Goal: Task Accomplishment & Management: Manage account settings

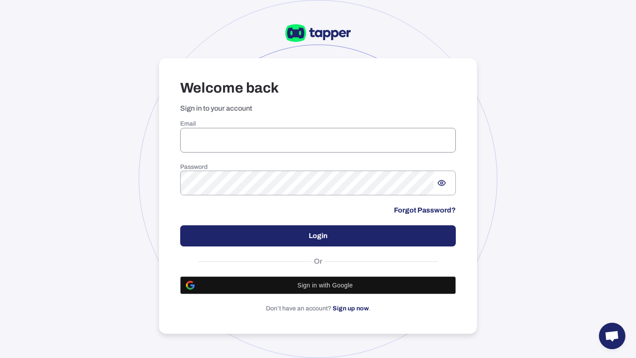
type input "**********"
click at [245, 244] on button "Login" at bounding box center [317, 236] width 275 height 21
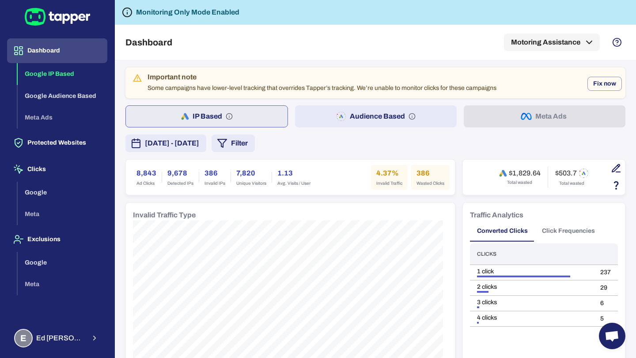
click at [394, 113] on button "Audience Based" at bounding box center [376, 116] width 162 height 22
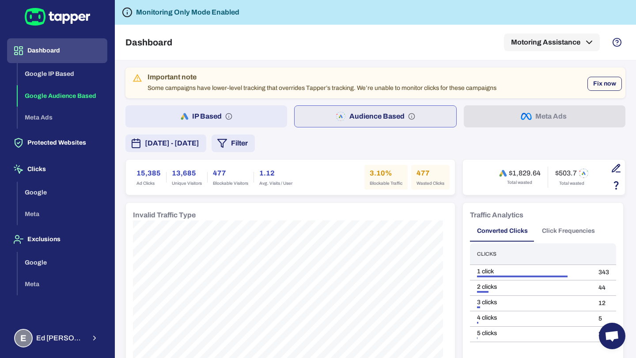
click at [610, 88] on button "Fix now" at bounding box center [604, 84] width 34 height 14
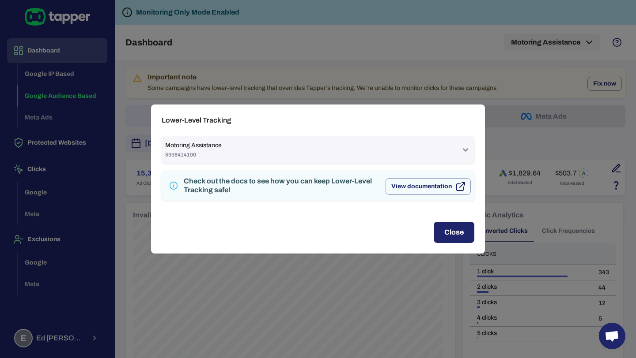
click at [416, 160] on div "Motoring Assistance 5936414190" at bounding box center [318, 149] width 312 height 27
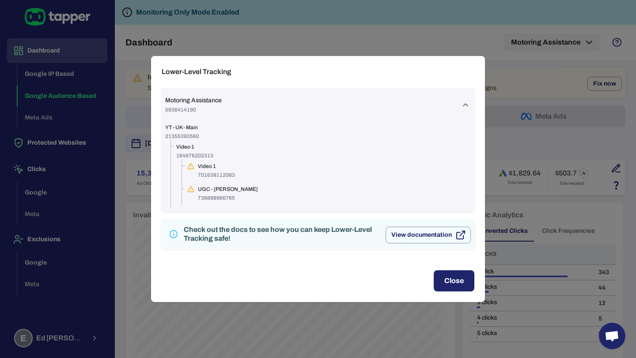
click at [459, 107] on div "Motoring Assistance 5936414190" at bounding box center [312, 105] width 295 height 17
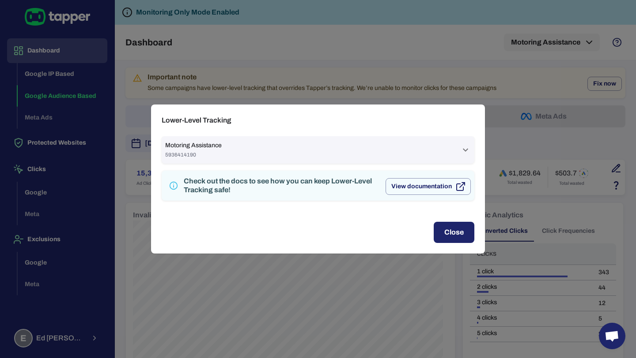
click at [503, 90] on div "Lower-Level Tracking Motoring Assistance 5936414190 YT - UK - Main 21355393560 …" at bounding box center [318, 179] width 636 height 358
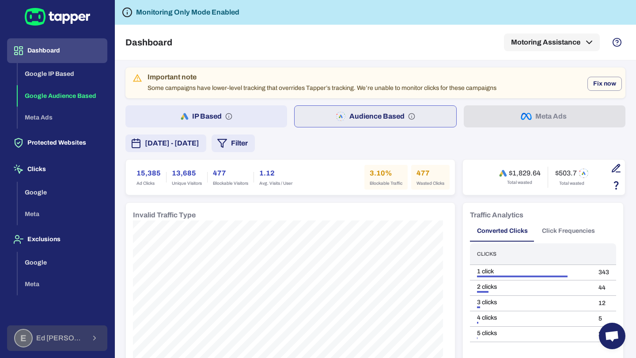
click at [53, 341] on span "Ed Crawford" at bounding box center [60, 338] width 49 height 9
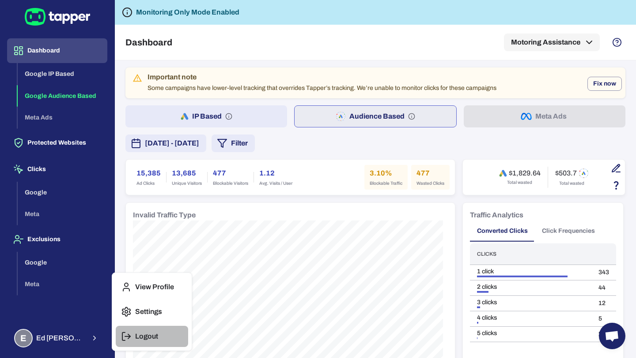
click at [145, 337] on p "Logout" at bounding box center [146, 336] width 23 height 9
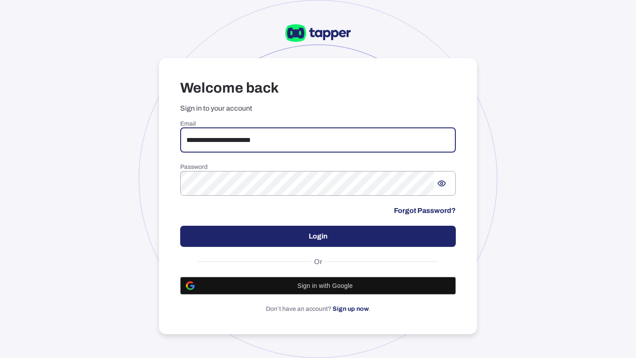
click at [320, 142] on input "**********" at bounding box center [317, 140] width 275 height 25
type input "**********"
click at [354, 243] on button "Login" at bounding box center [317, 236] width 275 height 21
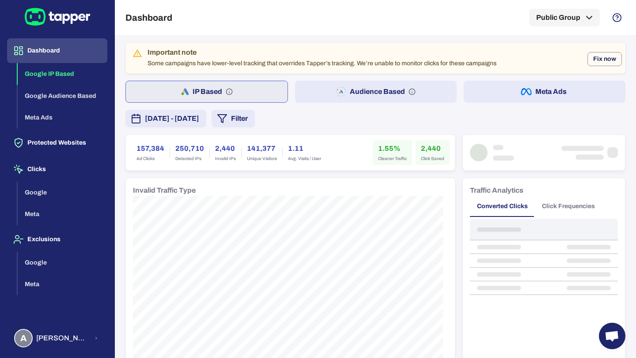
click at [507, 101] on button "Meta Ads" at bounding box center [544, 92] width 162 height 22
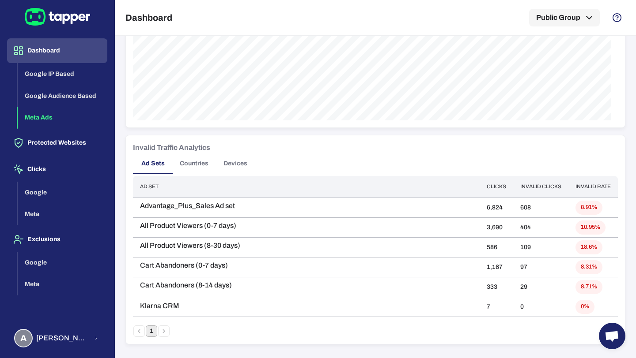
scroll to position [439, 0]
click at [184, 165] on button "Countries" at bounding box center [194, 163] width 43 height 21
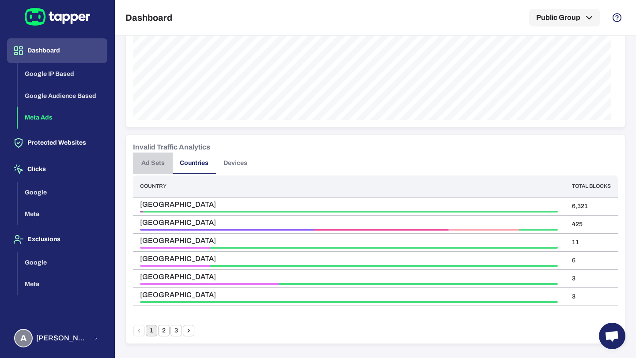
click at [153, 169] on button "Ad Sets" at bounding box center [153, 163] width 40 height 21
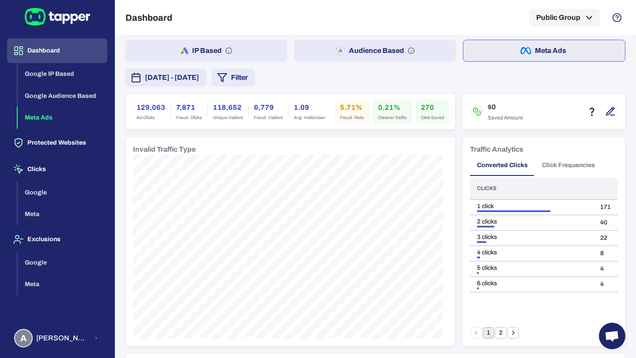
scroll to position [0, 0]
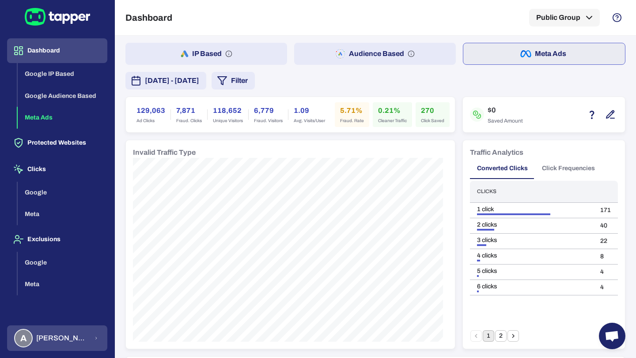
click at [75, 334] on span "Anna Maria Koutsogianni" at bounding box center [62, 338] width 53 height 9
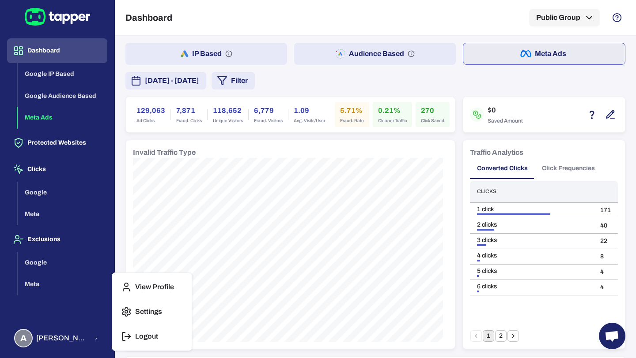
click at [151, 343] on button "Logout" at bounding box center [152, 336] width 72 height 21
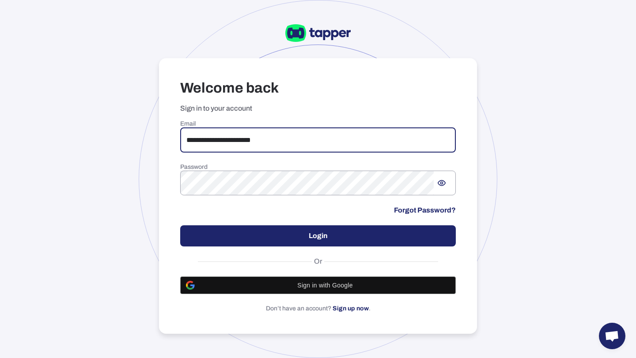
drag, startPoint x: 277, startPoint y: 139, endPoint x: 163, endPoint y: 135, distance: 114.0
click at [163, 135] on div "**********" at bounding box center [318, 196] width 318 height 276
type input "**********"
click at [249, 231] on button "Login" at bounding box center [317, 236] width 275 height 21
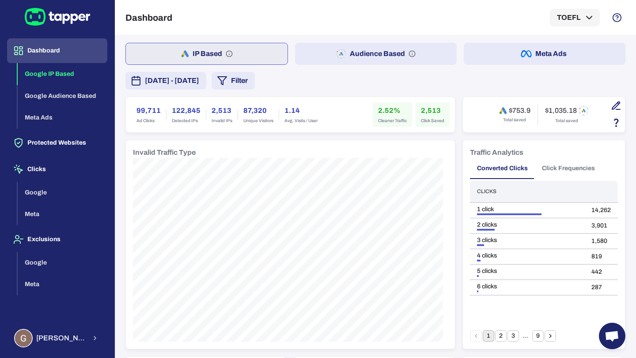
click at [527, 56] on button "Meta Ads" at bounding box center [544, 54] width 162 height 22
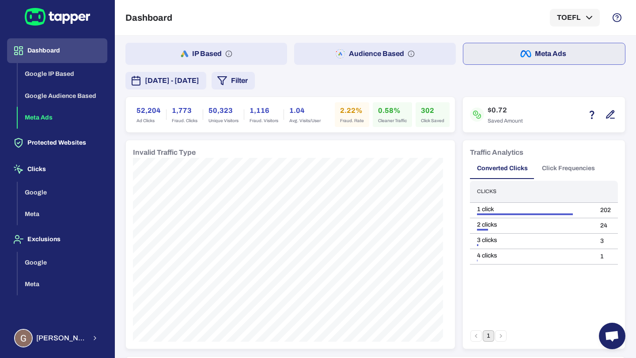
click at [339, 53] on icon "button" at bounding box center [340, 54] width 10 height 11
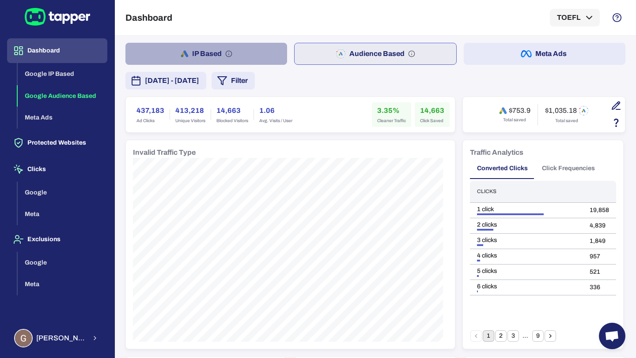
click at [241, 53] on button "IP Based" at bounding box center [206, 54] width 162 height 22
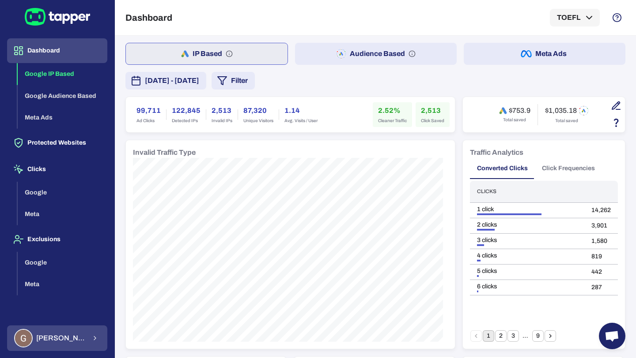
click at [70, 346] on div "Guillaume Lebelle" at bounding box center [50, 338] width 72 height 19
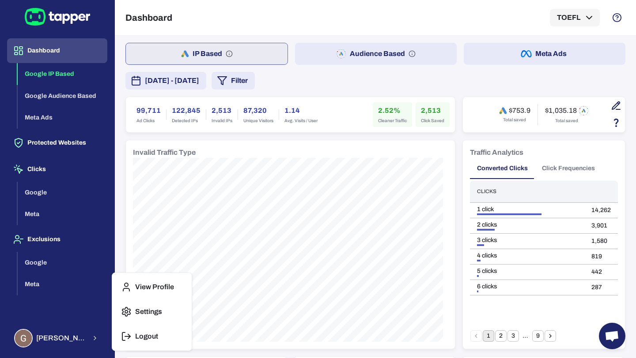
click at [332, 248] on div at bounding box center [318, 179] width 636 height 358
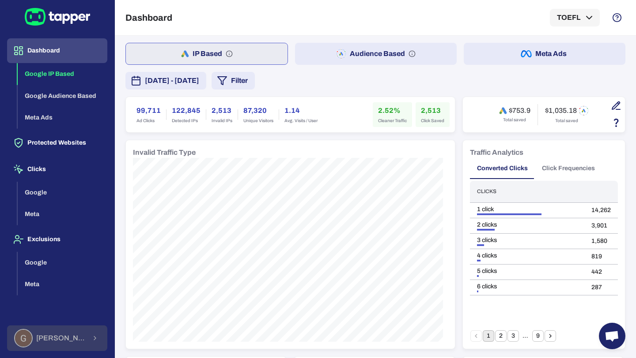
click at [80, 349] on button "Guillaume Lebelle" at bounding box center [57, 339] width 100 height 26
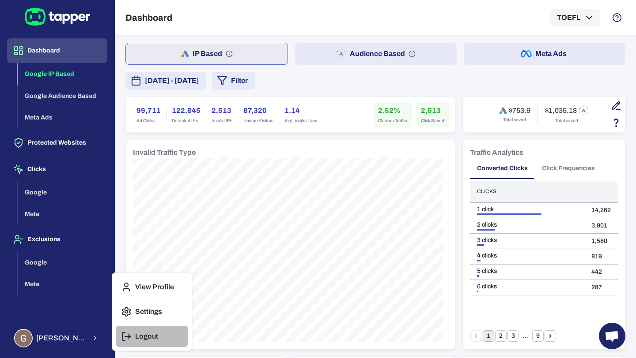
click at [131, 338] on icon "button" at bounding box center [126, 336] width 11 height 11
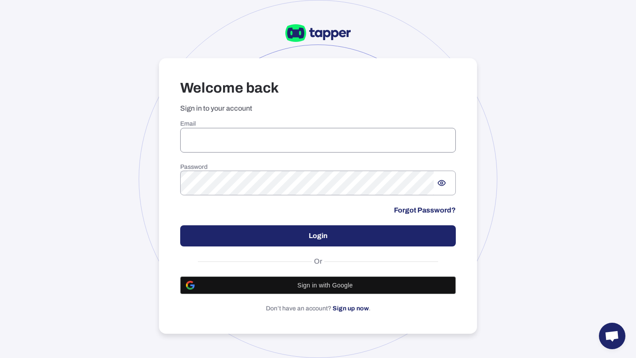
type input "**********"
click at [249, 142] on input "**********" at bounding box center [317, 140] width 275 height 25
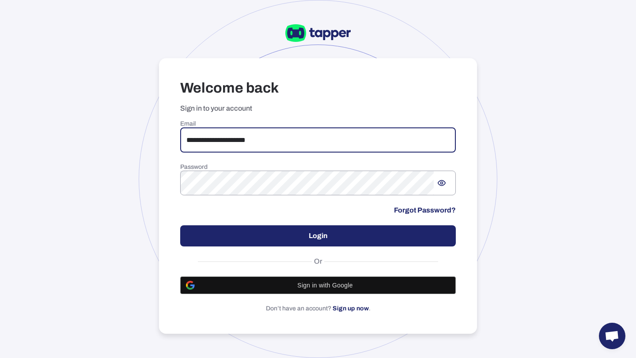
drag, startPoint x: 272, startPoint y: 142, endPoint x: 187, endPoint y: 136, distance: 84.9
click at [187, 136] on input "**********" at bounding box center [317, 140] width 275 height 25
type input "**********"
click at [243, 230] on button "Login" at bounding box center [317, 236] width 275 height 21
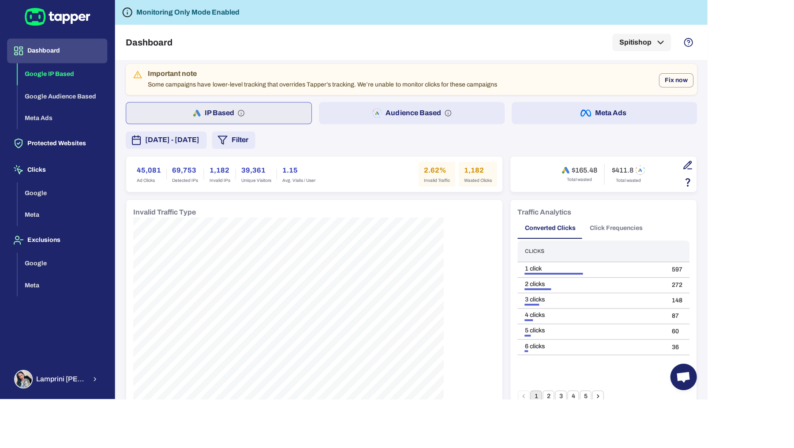
scroll to position [3, 0]
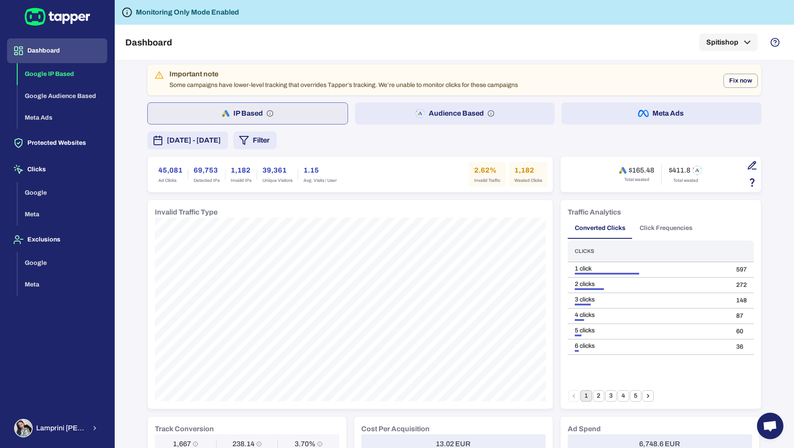
click at [415, 117] on icon "button" at bounding box center [420, 113] width 10 height 11
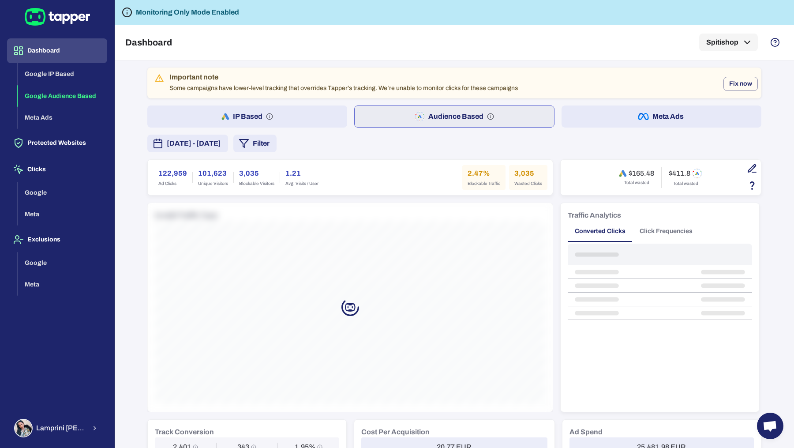
click at [625, 117] on button "Meta Ads" at bounding box center [662, 116] width 200 height 22
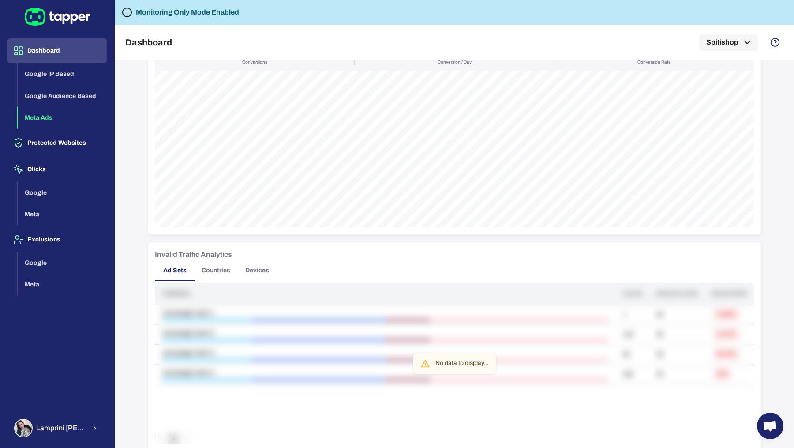
scroll to position [373, 0]
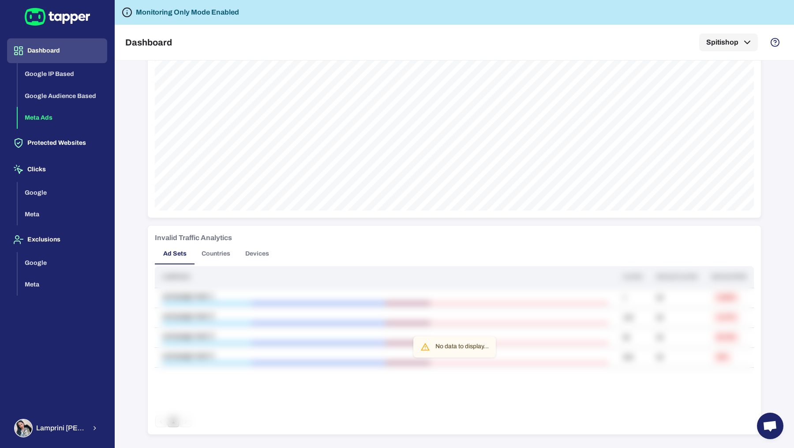
click at [230, 251] on button "Countries" at bounding box center [216, 253] width 43 height 21
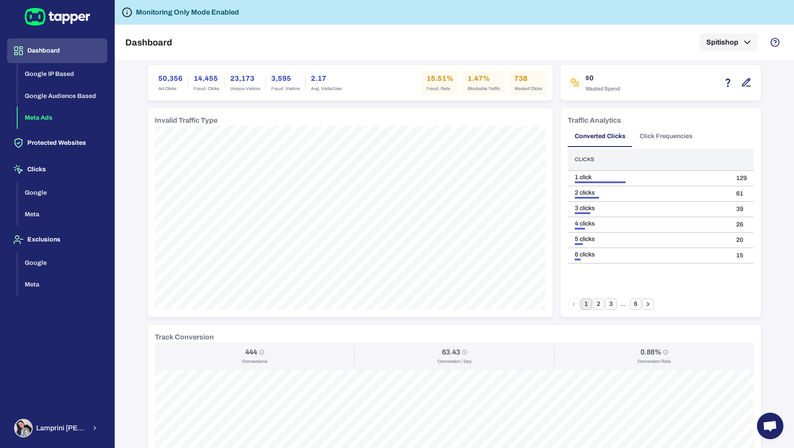
scroll to position [0, 0]
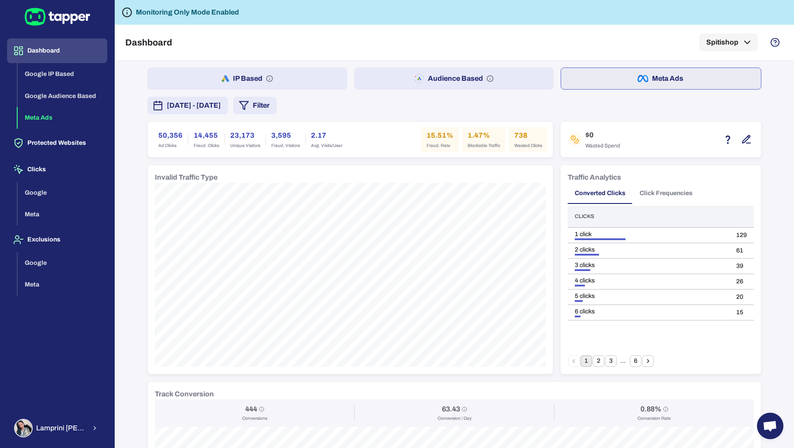
click at [197, 148] on div "14,455 Fraud. Clicks" at bounding box center [206, 139] width 36 height 25
click at [194, 144] on span "Fraud. Clicks" at bounding box center [207, 146] width 26 height 6
click at [221, 109] on span "September 13, 2025 - September 19, 2025" at bounding box center [194, 105] width 54 height 11
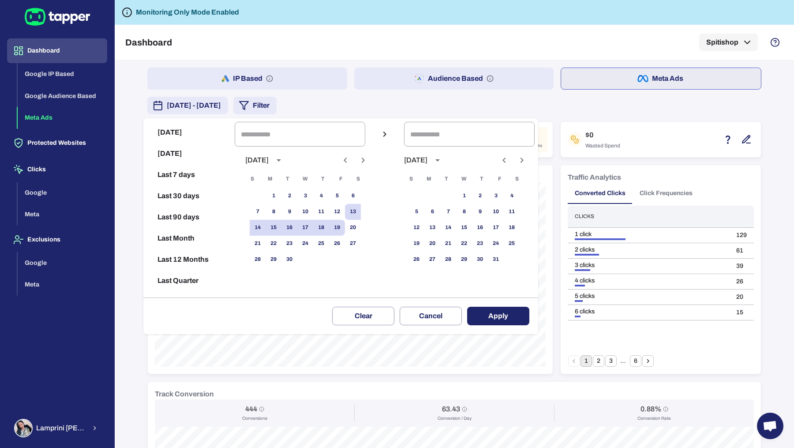
click at [196, 192] on button "Last 30 days" at bounding box center [189, 195] width 84 height 21
type input "**********"
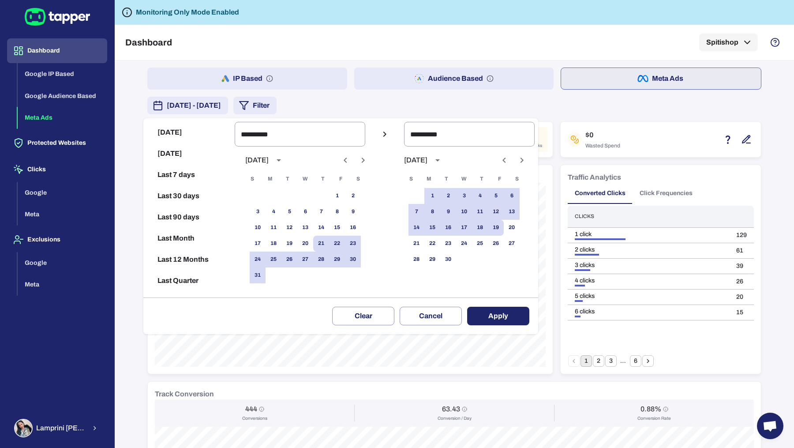
click at [504, 312] on button "Apply" at bounding box center [498, 316] width 62 height 19
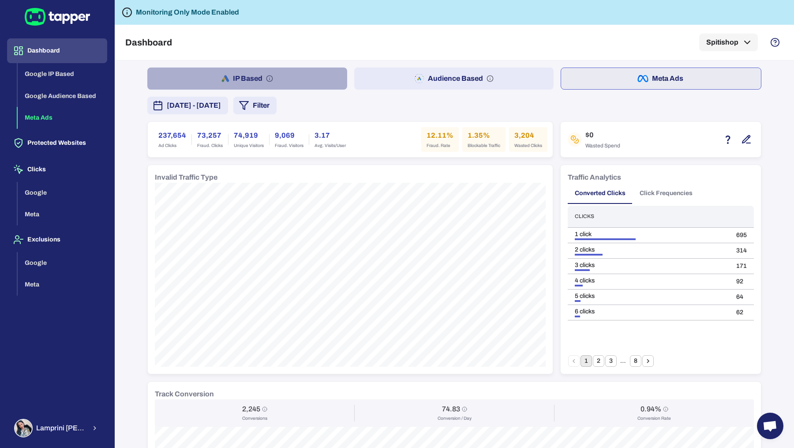
click at [272, 87] on button "IP Based" at bounding box center [247, 79] width 200 height 22
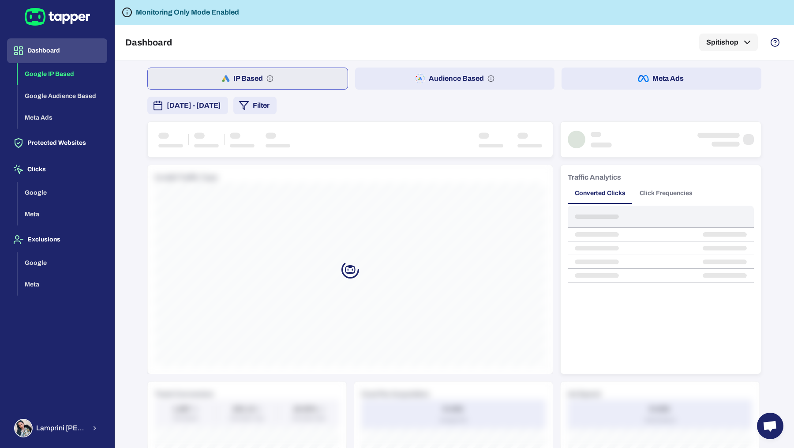
click at [221, 109] on span "August 21, 2025 - September 19, 2025" at bounding box center [194, 105] width 54 height 11
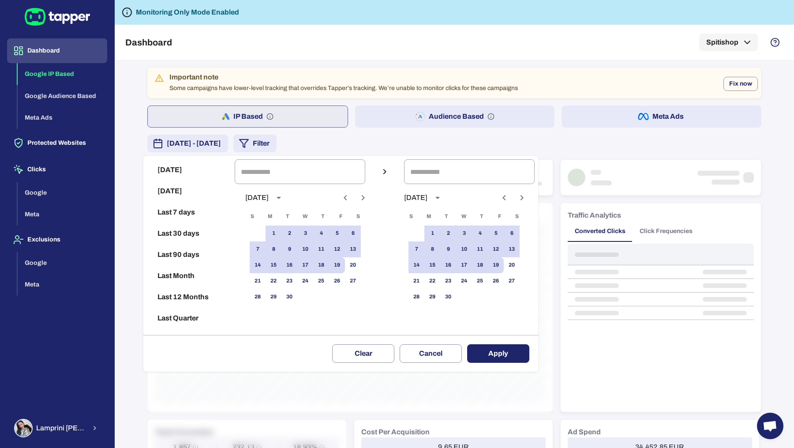
click at [635, 116] on div at bounding box center [397, 224] width 794 height 448
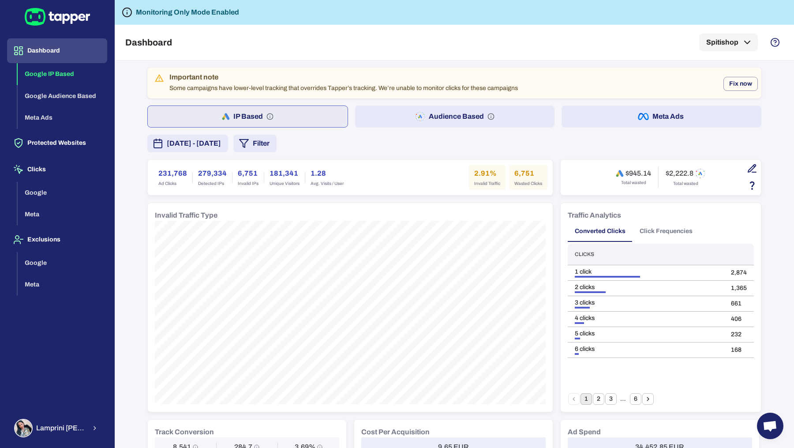
click at [635, 116] on button "Meta Ads" at bounding box center [662, 116] width 200 height 22
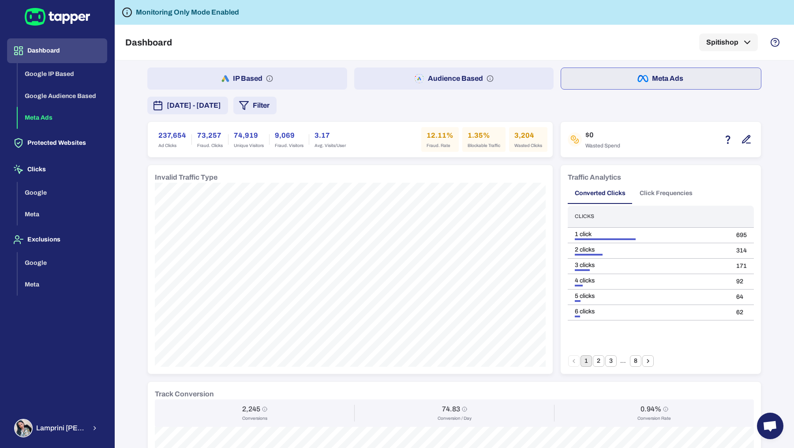
click at [221, 109] on span "August 21, 2025 - September 19, 2025" at bounding box center [194, 105] width 54 height 11
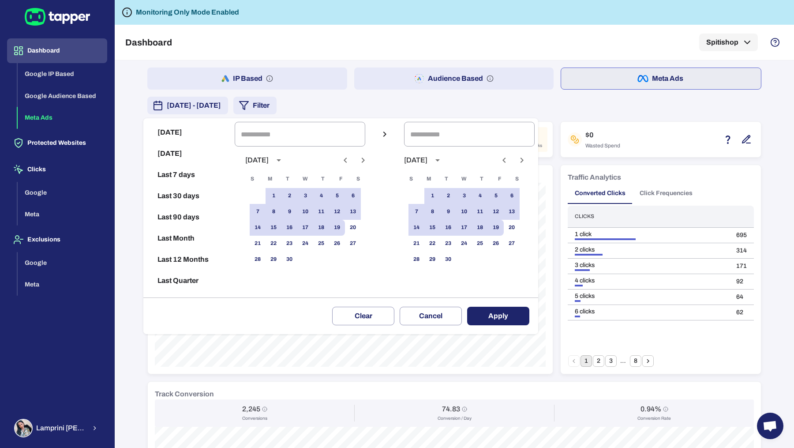
click at [189, 214] on button "Last 90 days" at bounding box center [189, 217] width 84 height 21
type input "**********"
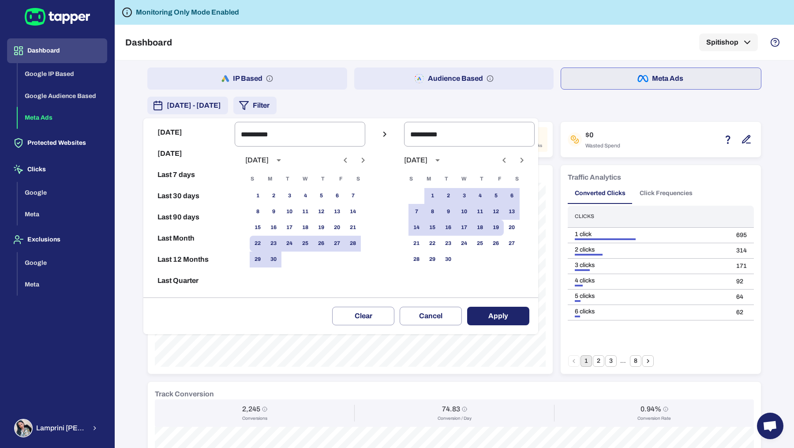
click at [523, 310] on button "Apply" at bounding box center [498, 316] width 62 height 19
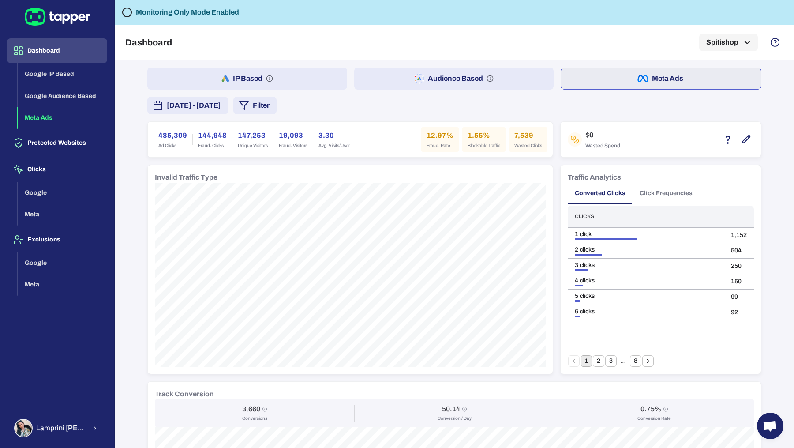
click at [466, 63] on div "IP Based Audience Based Meta Ads June 22, 2025 - September 19, 2025 Filter 485,…" at bounding box center [455, 440] width 636 height 761
click at [471, 75] on button "Audience Based" at bounding box center [454, 79] width 200 height 22
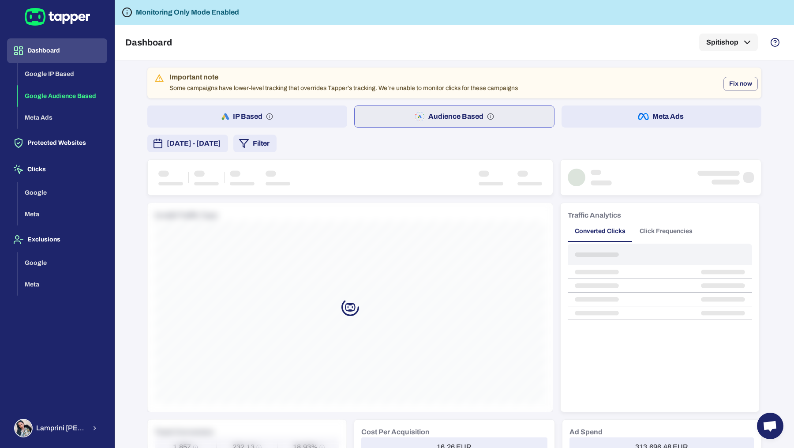
click at [221, 138] on span "June 22, 2025 - September 19, 2025" at bounding box center [194, 143] width 54 height 11
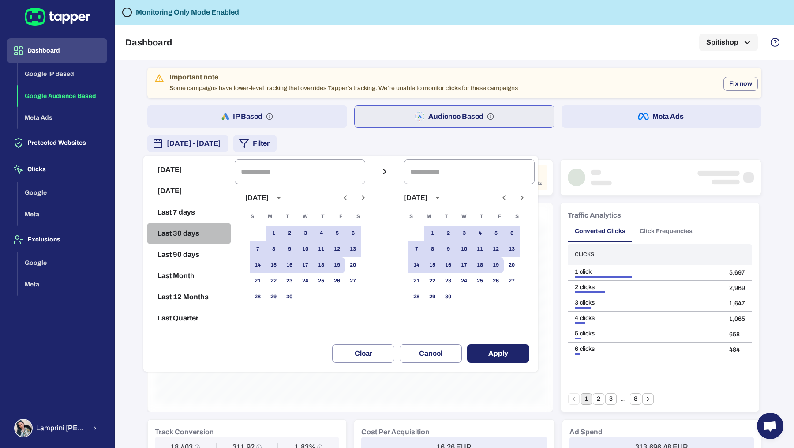
click at [205, 228] on button "Last 30 days" at bounding box center [189, 233] width 84 height 21
type input "**********"
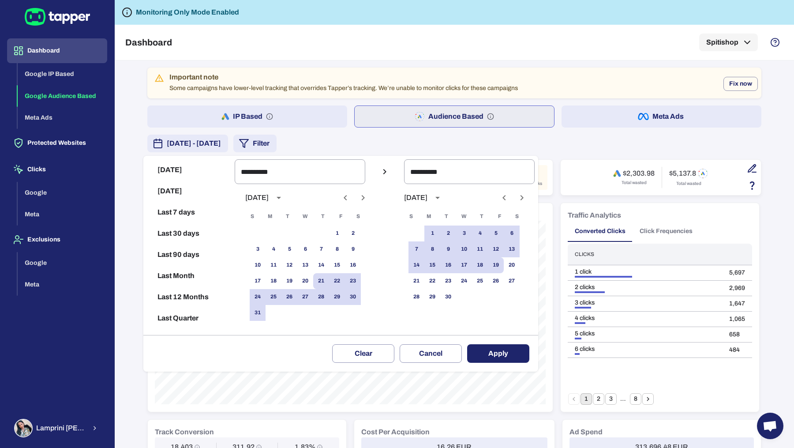
click at [494, 347] on button "Apply" at bounding box center [498, 353] width 62 height 19
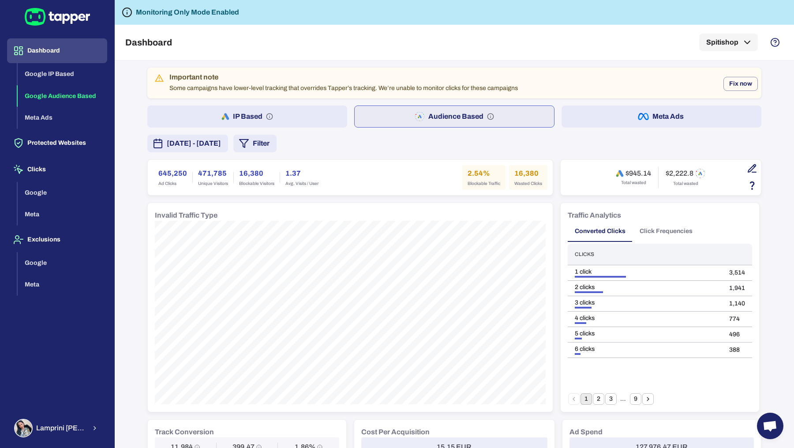
click at [211, 138] on span "August 21, 2025 - September 19, 2025" at bounding box center [194, 143] width 54 height 11
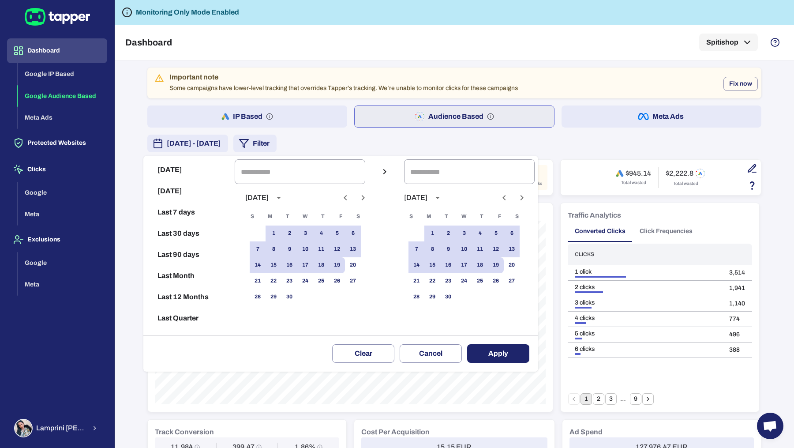
click at [381, 146] on div at bounding box center [397, 224] width 794 height 448
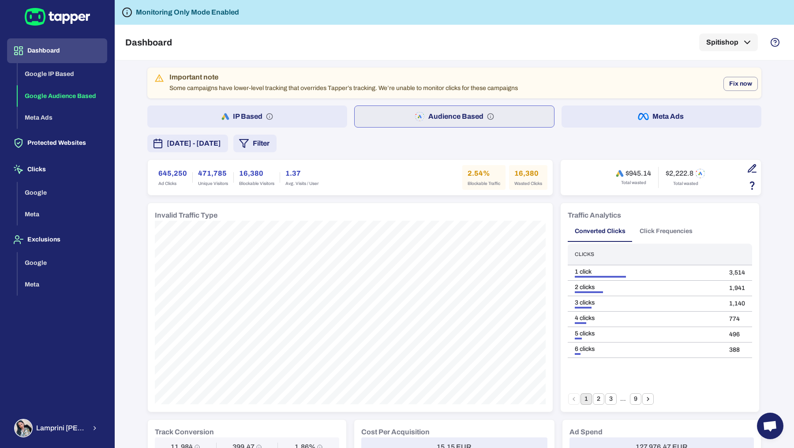
click at [204, 145] on span "August 21, 2025 - September 19, 2025" at bounding box center [194, 143] width 54 height 11
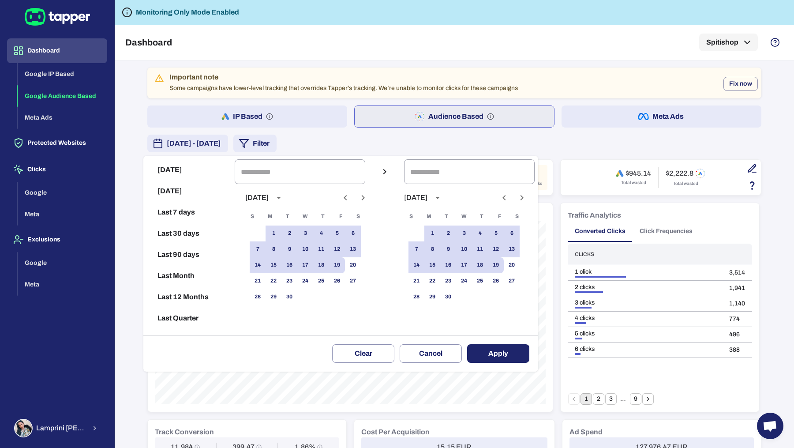
click at [231, 118] on div at bounding box center [397, 224] width 794 height 448
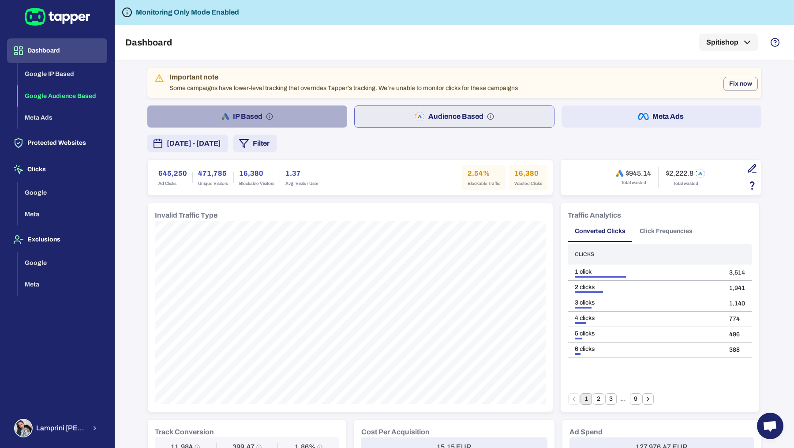
click at [236, 116] on button "IP Based" at bounding box center [247, 116] width 200 height 22
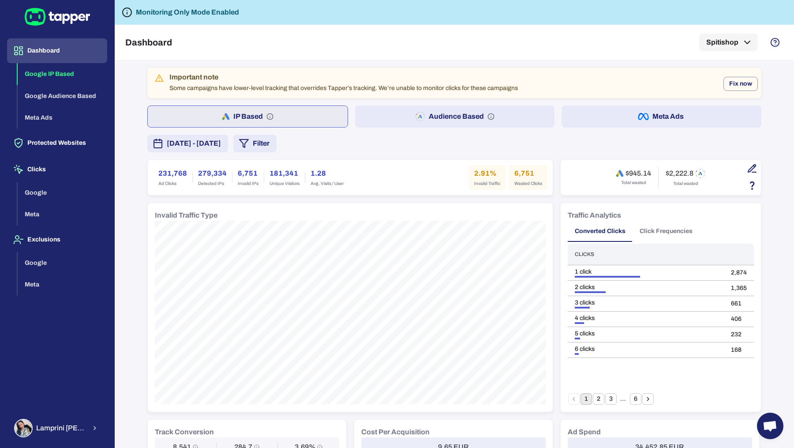
click at [228, 148] on button "August 21, 2025 - September 19, 2025" at bounding box center [187, 144] width 81 height 18
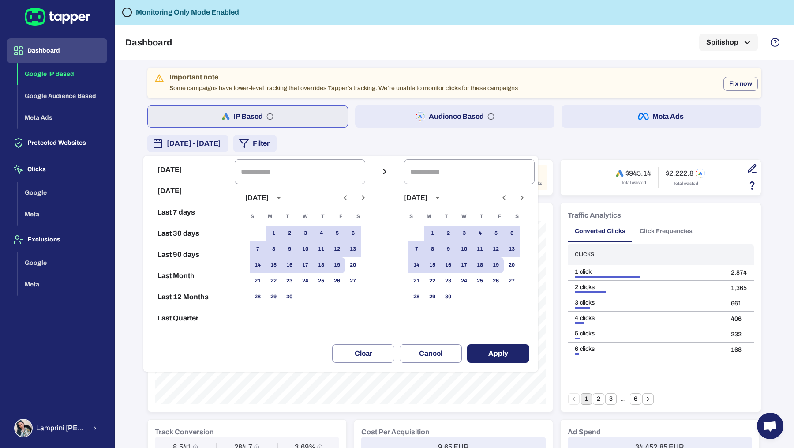
click at [212, 237] on button "Last 30 days" at bounding box center [189, 233] width 84 height 21
type input "**********"
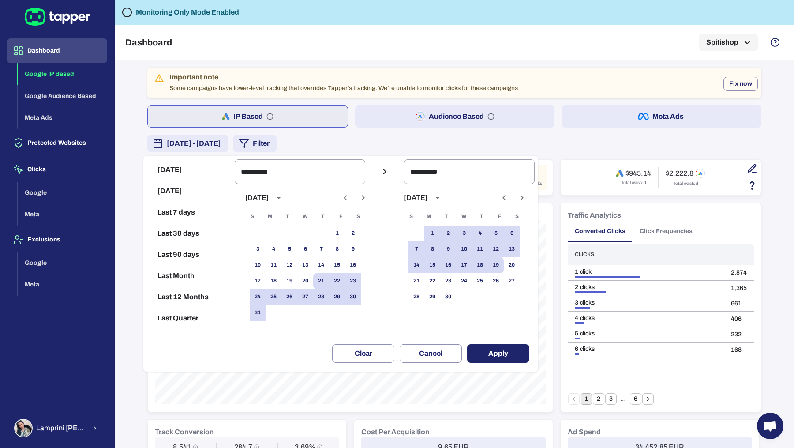
click at [501, 354] on button "Apply" at bounding box center [498, 353] width 62 height 19
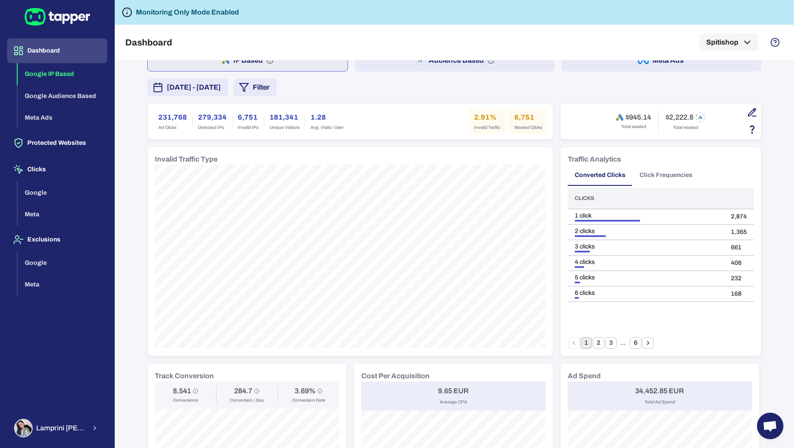
scroll to position [18, 0]
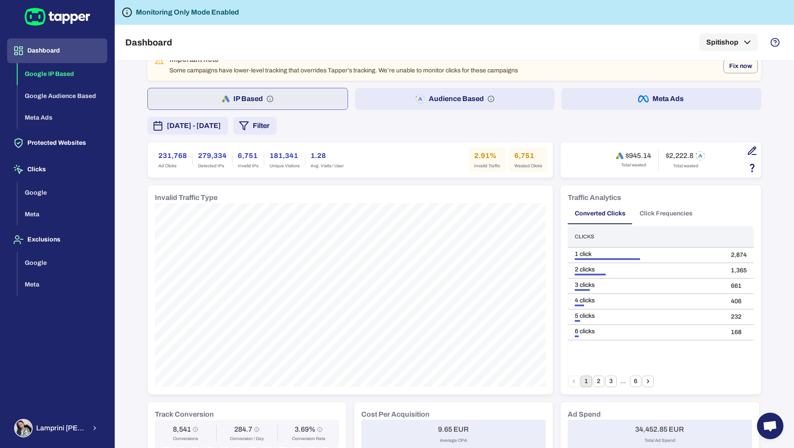
click at [421, 91] on button "Audience Based" at bounding box center [455, 99] width 200 height 22
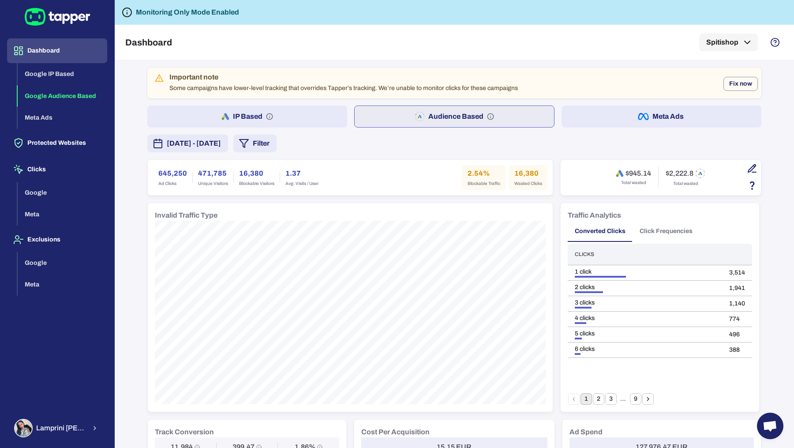
click at [221, 140] on span "August 21, 2025 - September 19, 2025" at bounding box center [194, 143] width 54 height 11
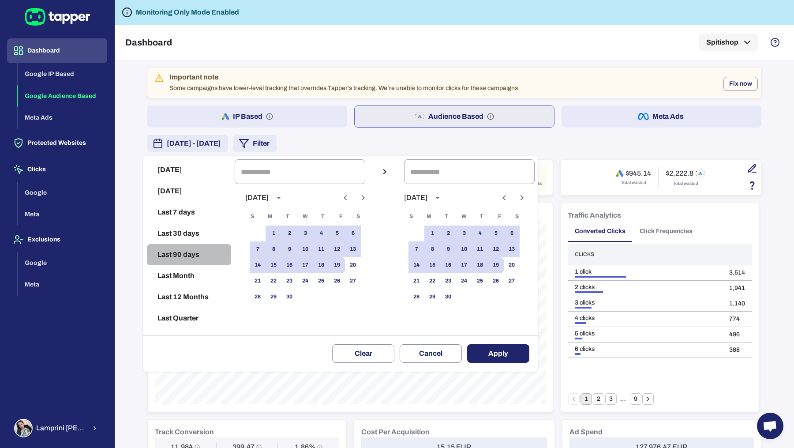
click at [195, 252] on button "Last 90 days" at bounding box center [189, 254] width 84 height 21
type input "**********"
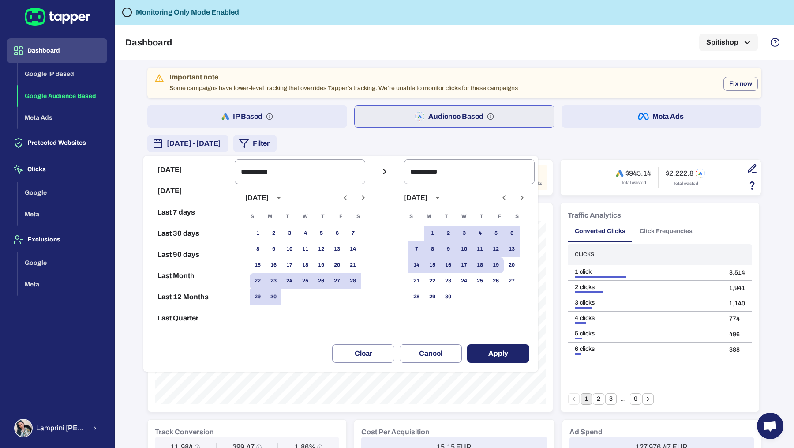
click at [485, 353] on button "Apply" at bounding box center [498, 353] width 62 height 19
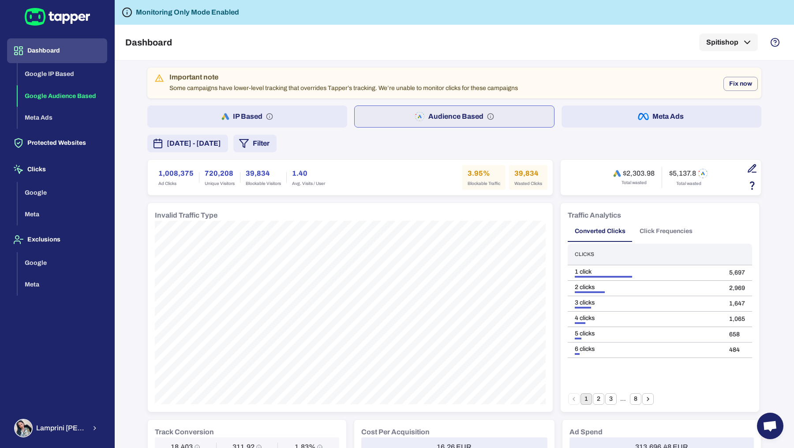
click at [618, 117] on button "Meta Ads" at bounding box center [662, 116] width 200 height 22
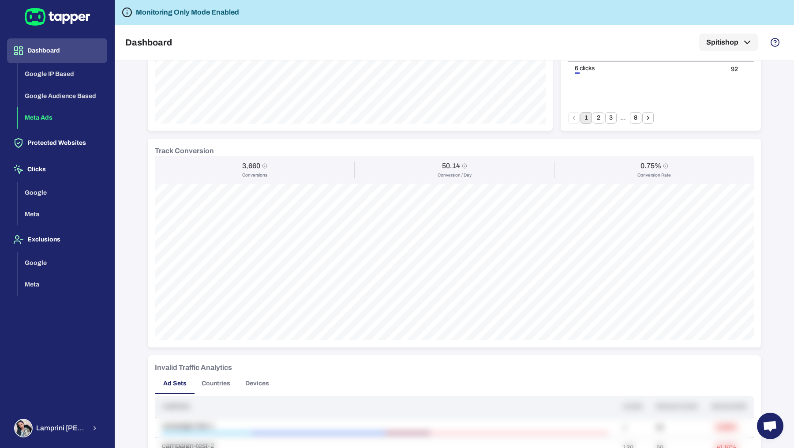
scroll to position [373, 0]
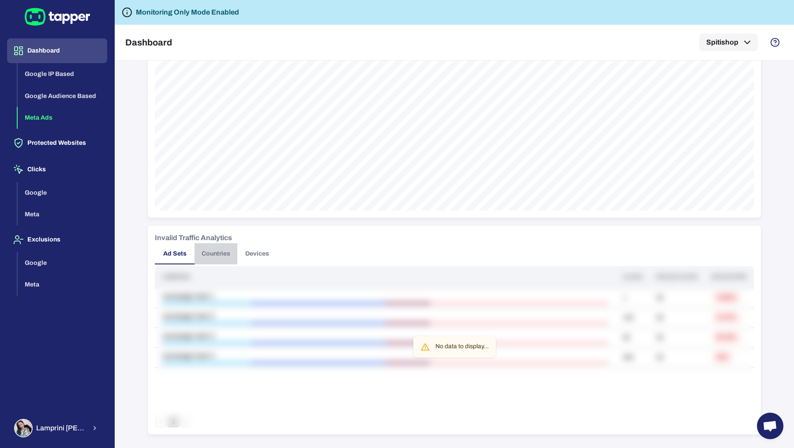
click at [200, 250] on button "Countries" at bounding box center [216, 253] width 43 height 21
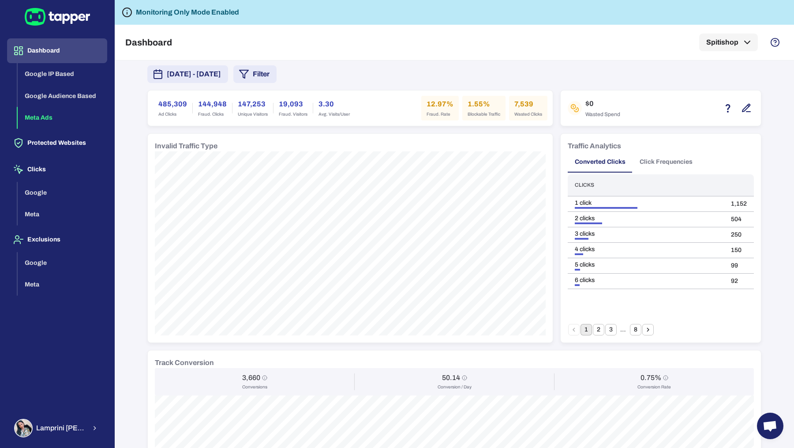
scroll to position [0, 0]
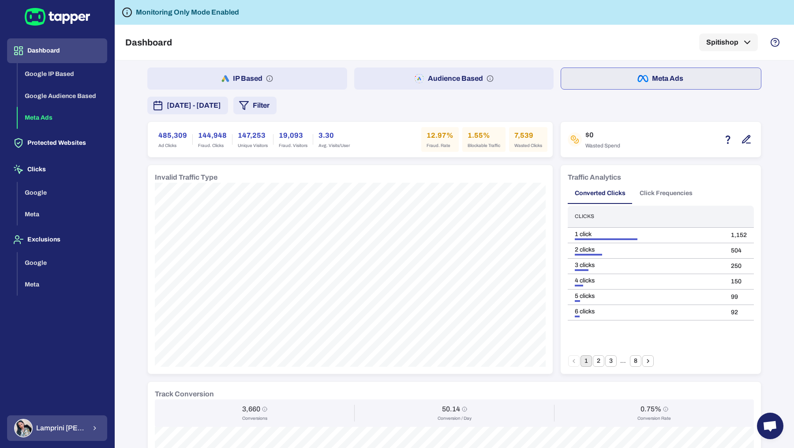
click at [91, 358] on icon "button" at bounding box center [94, 428] width 7 height 11
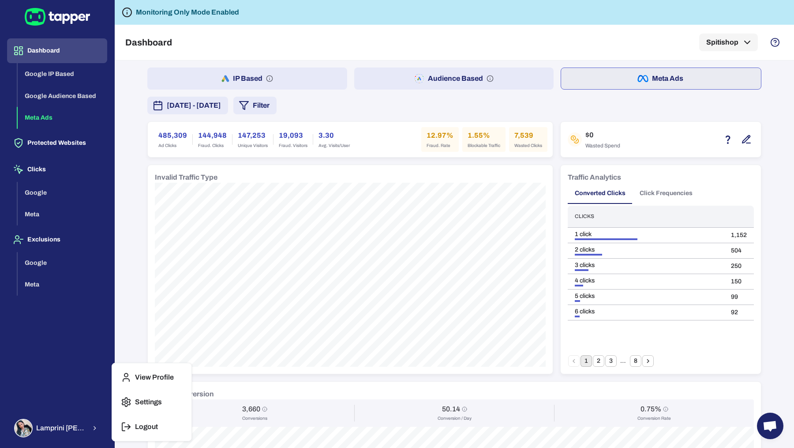
click at [113, 358] on div "View Profile Settings Logout" at bounding box center [151, 402] width 79 height 78
click at [135, 358] on p "Logout" at bounding box center [146, 426] width 23 height 9
